Goal: Check status

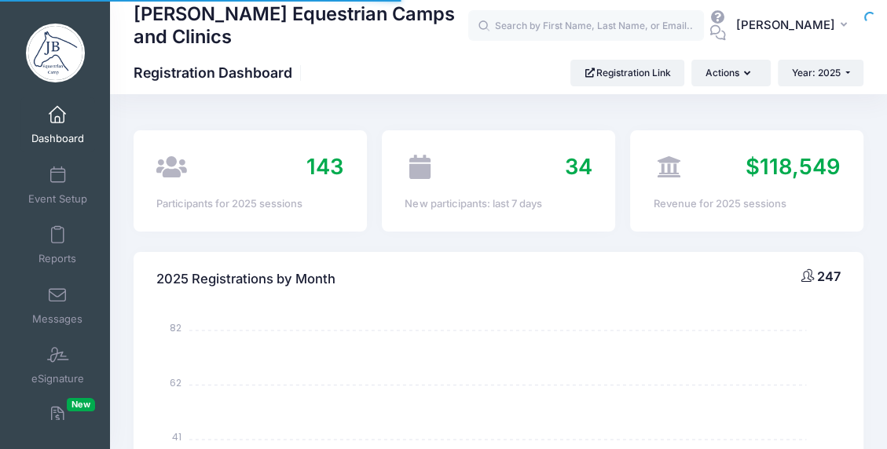
select select
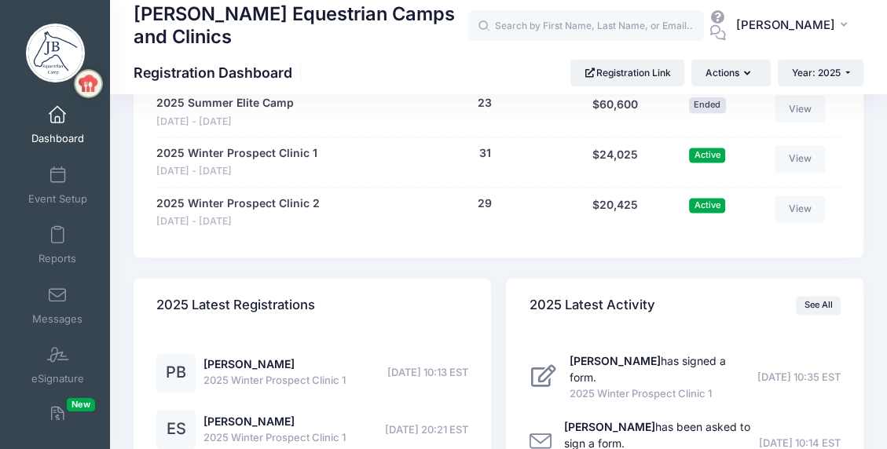
scroll to position [1571, 0]
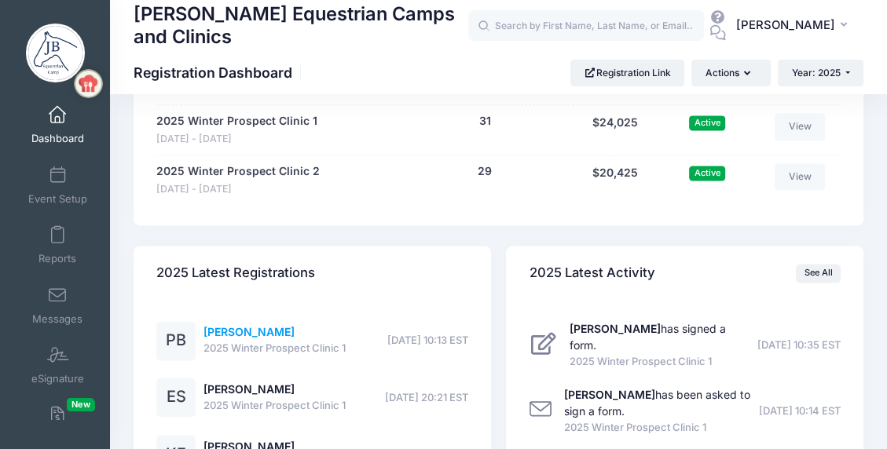
click at [250, 330] on link "[PERSON_NAME]" at bounding box center [249, 331] width 91 height 13
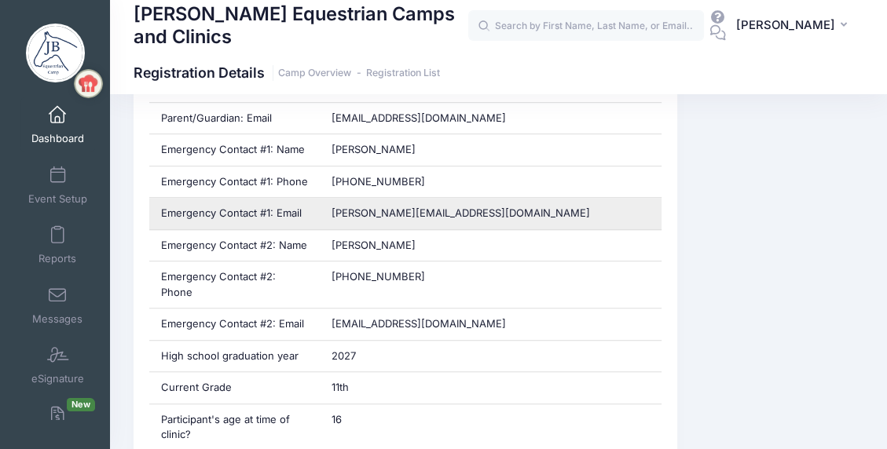
scroll to position [864, 0]
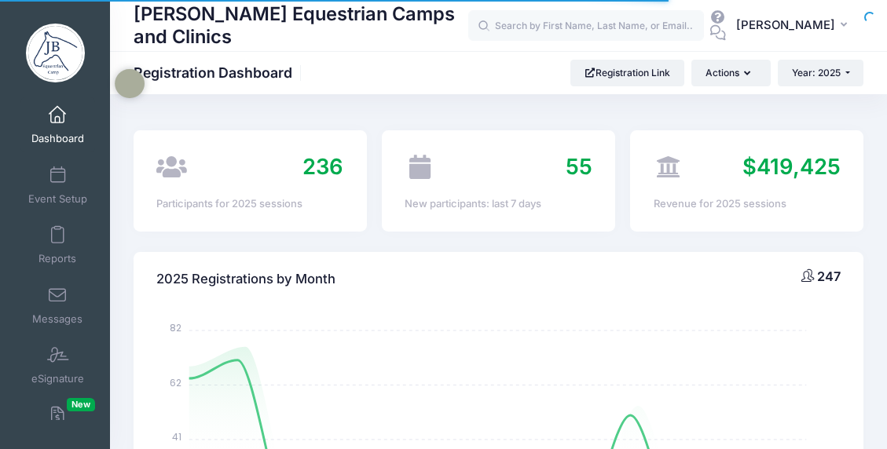
select select
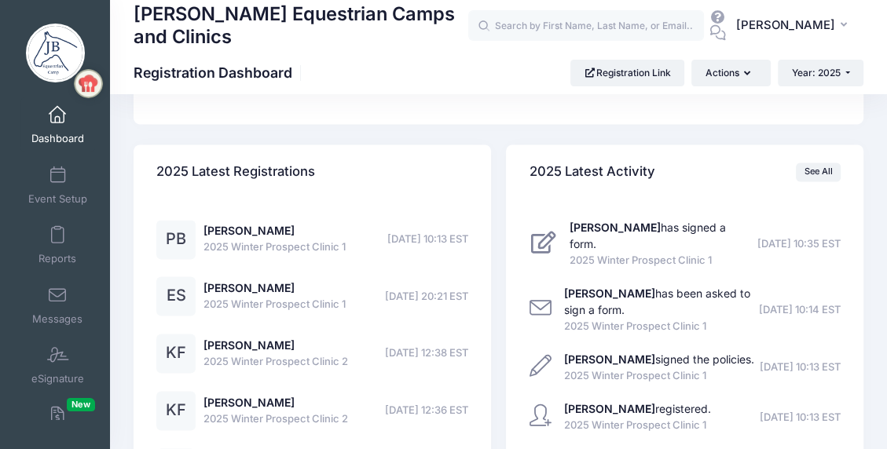
scroll to position [1807, 0]
